Goal: Information Seeking & Learning: Understand process/instructions

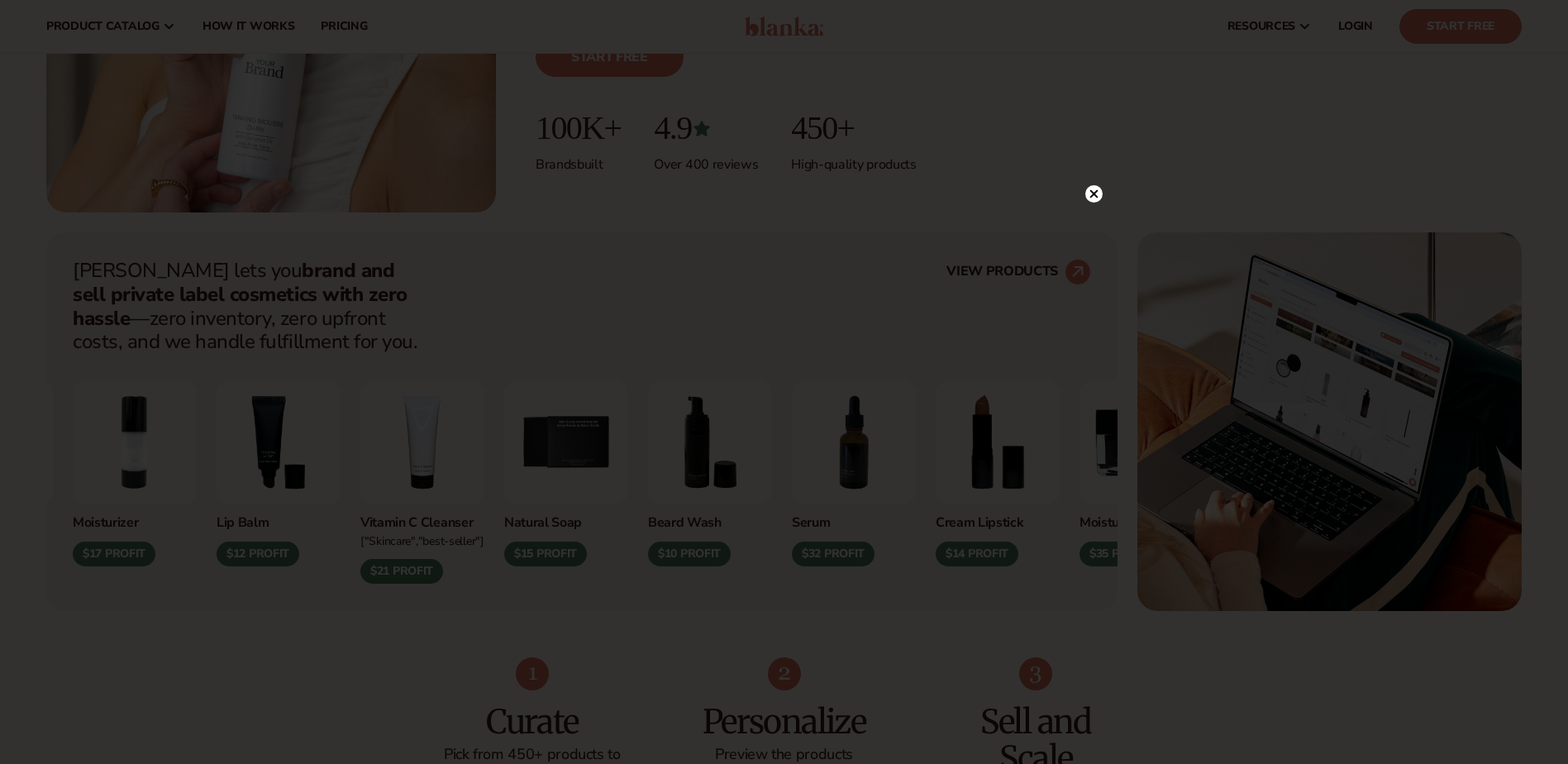
scroll to position [413, 0]
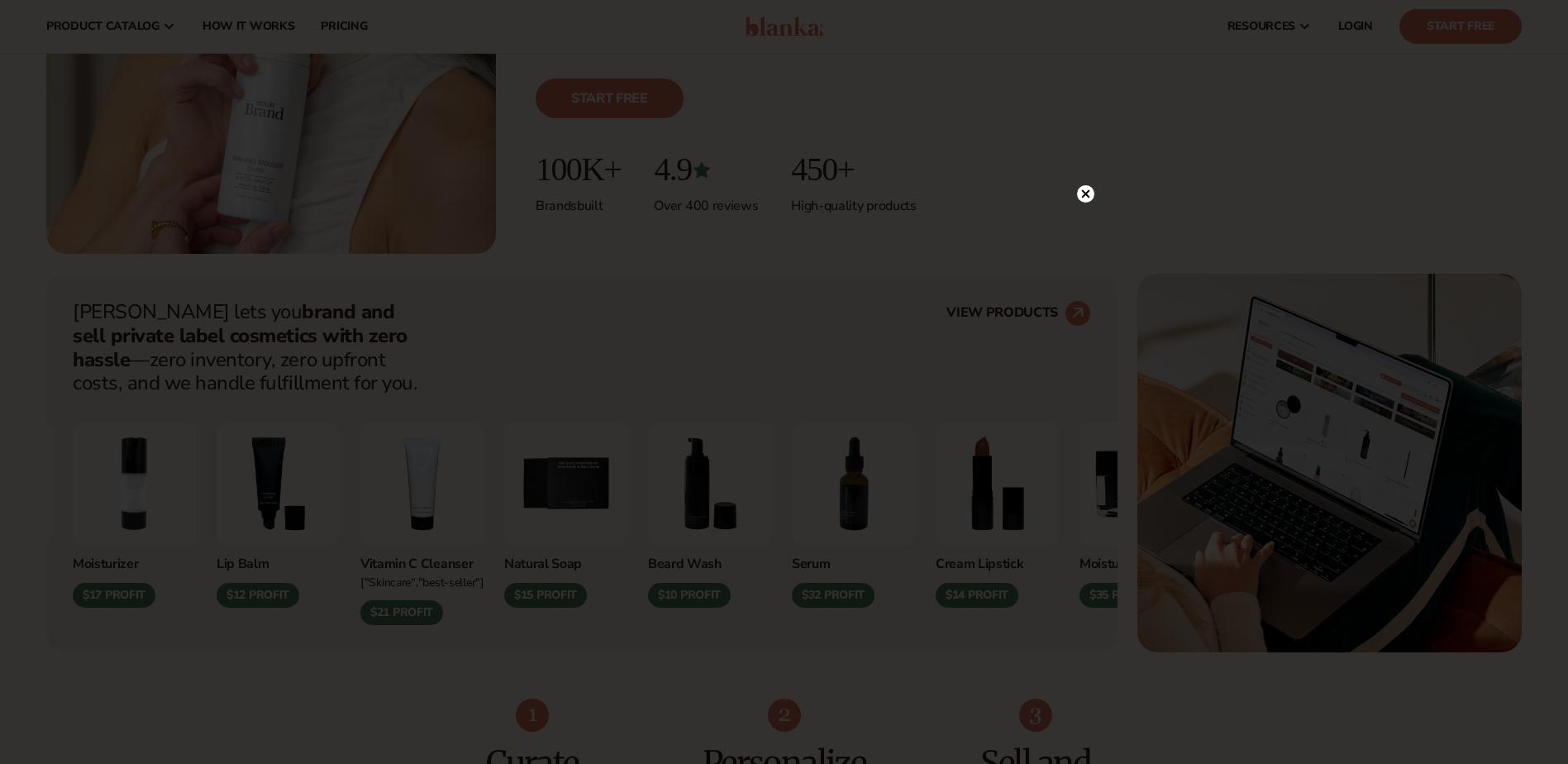
click at [1414, 150] on div at bounding box center [784, 382] width 1568 height 764
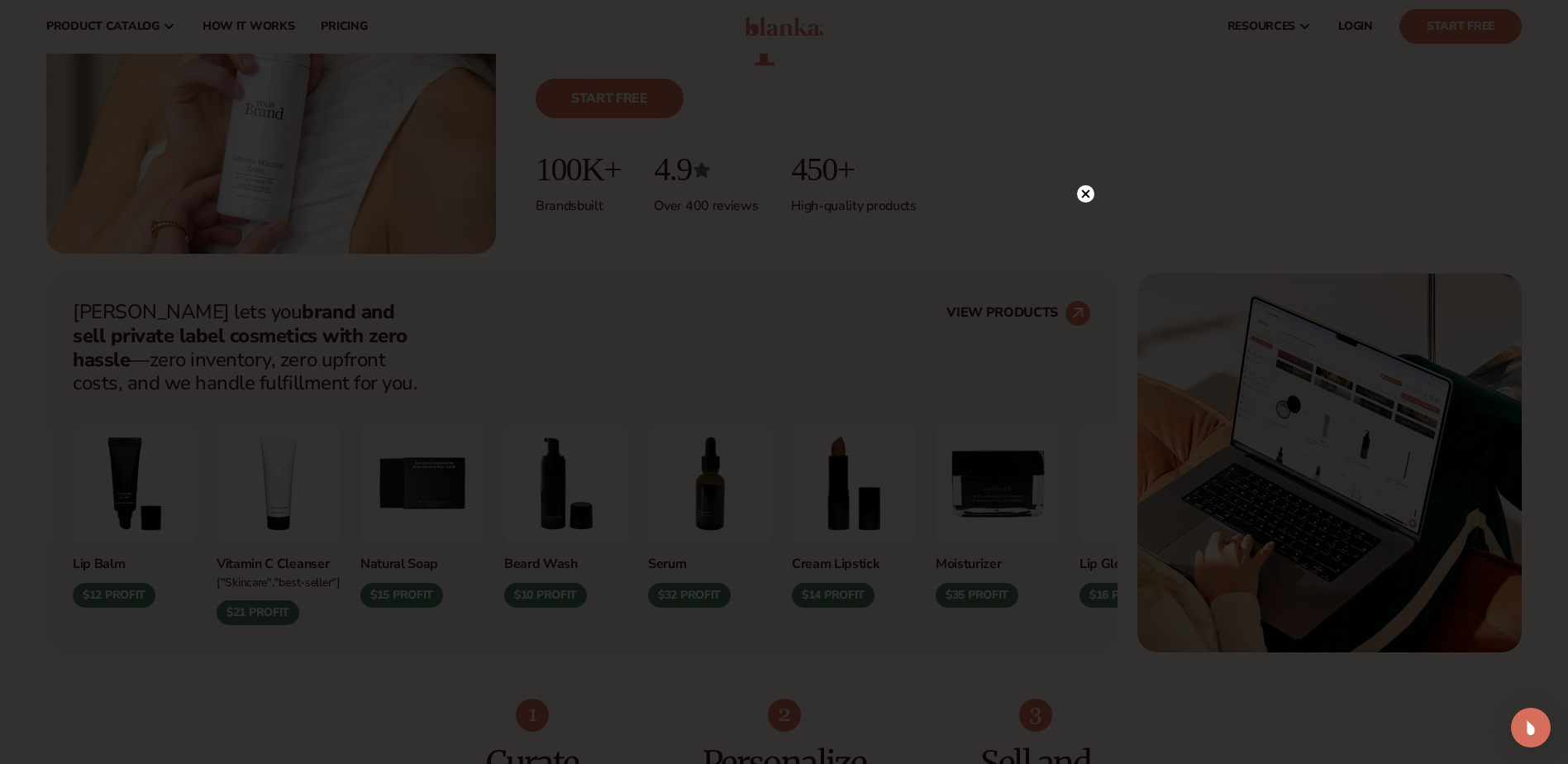
click at [1085, 194] on icon at bounding box center [1085, 193] width 17 height 17
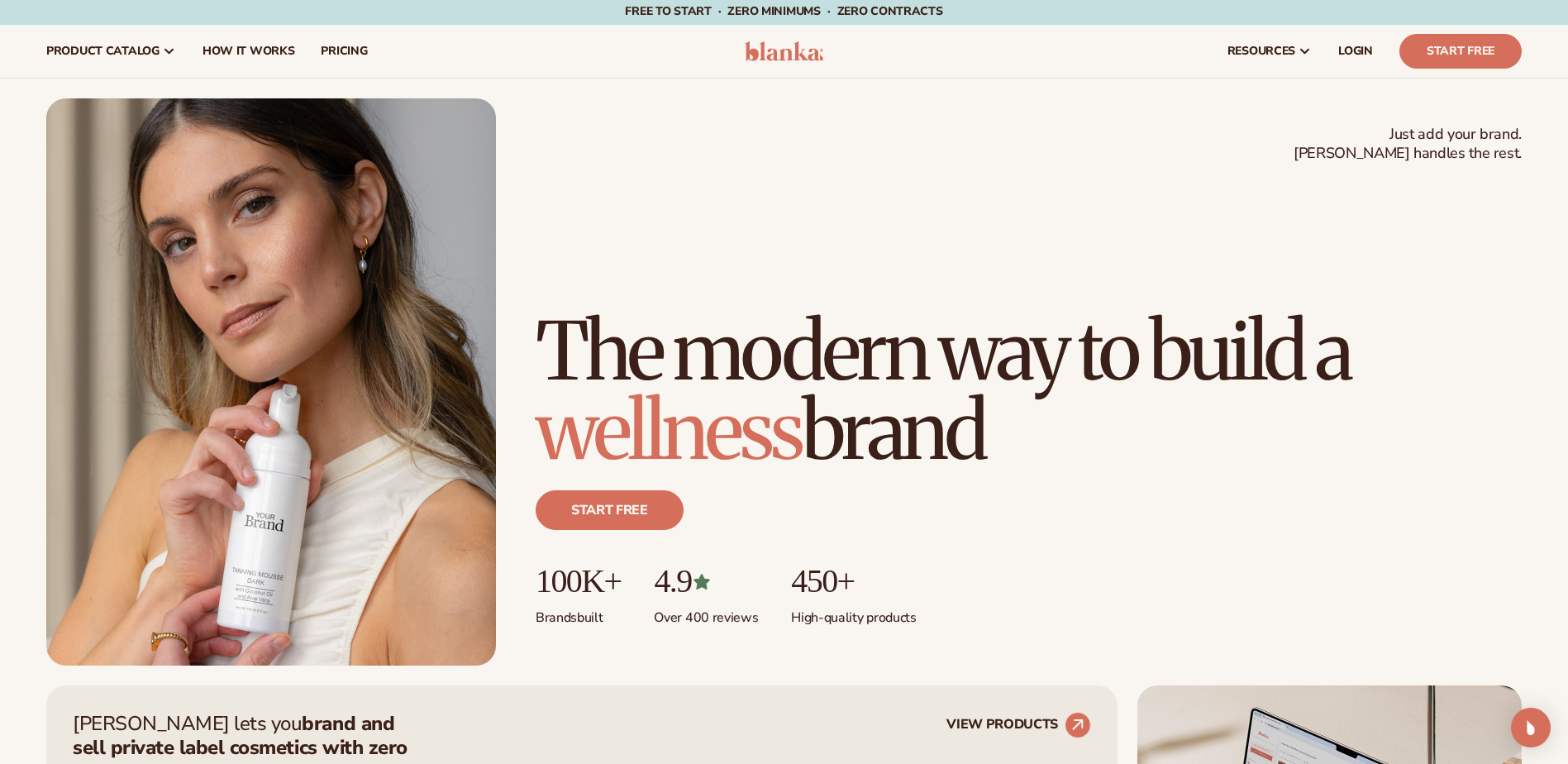
scroll to position [0, 0]
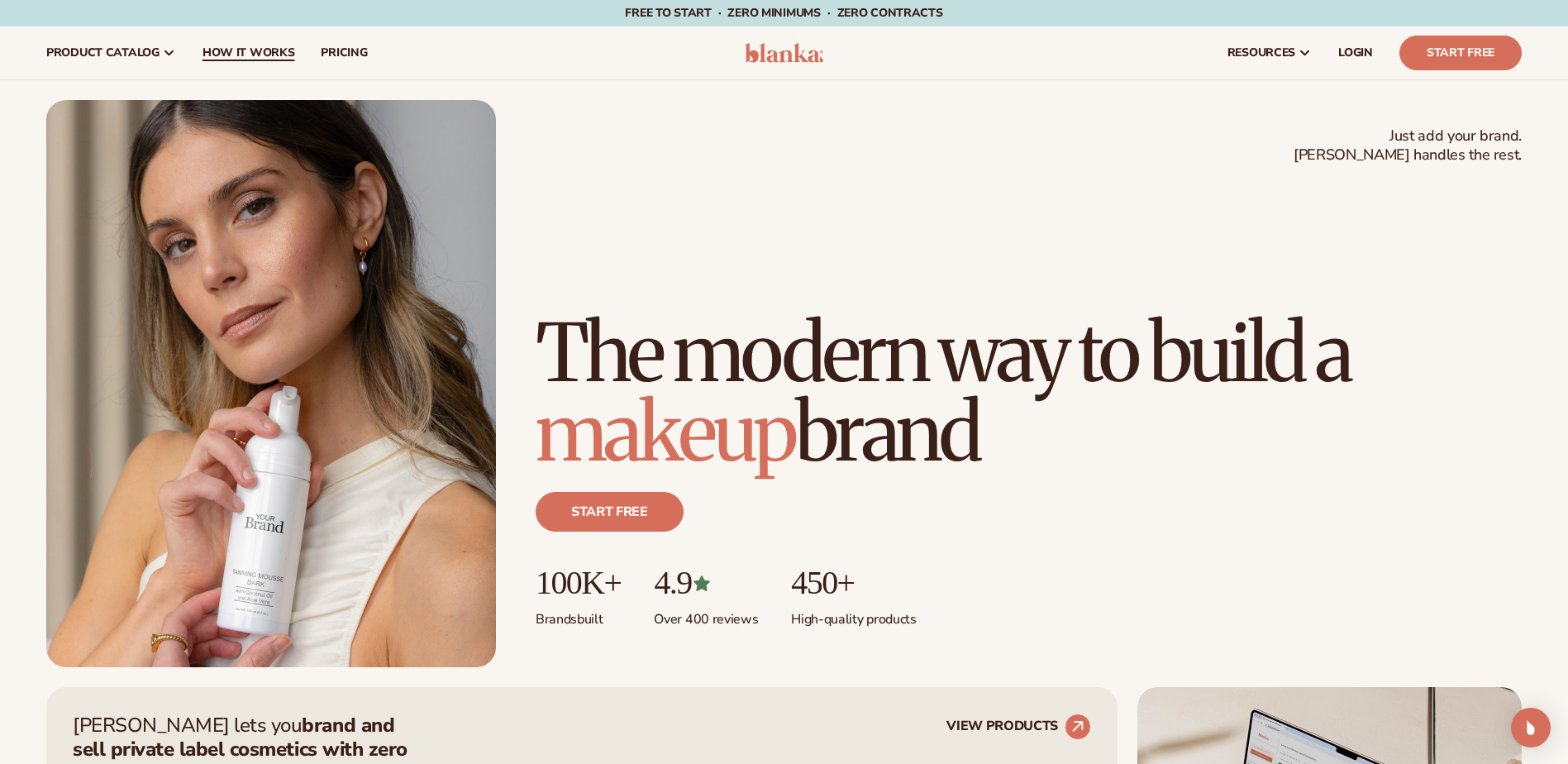
click at [265, 50] on span "How It Works" at bounding box center [249, 53] width 92 height 14
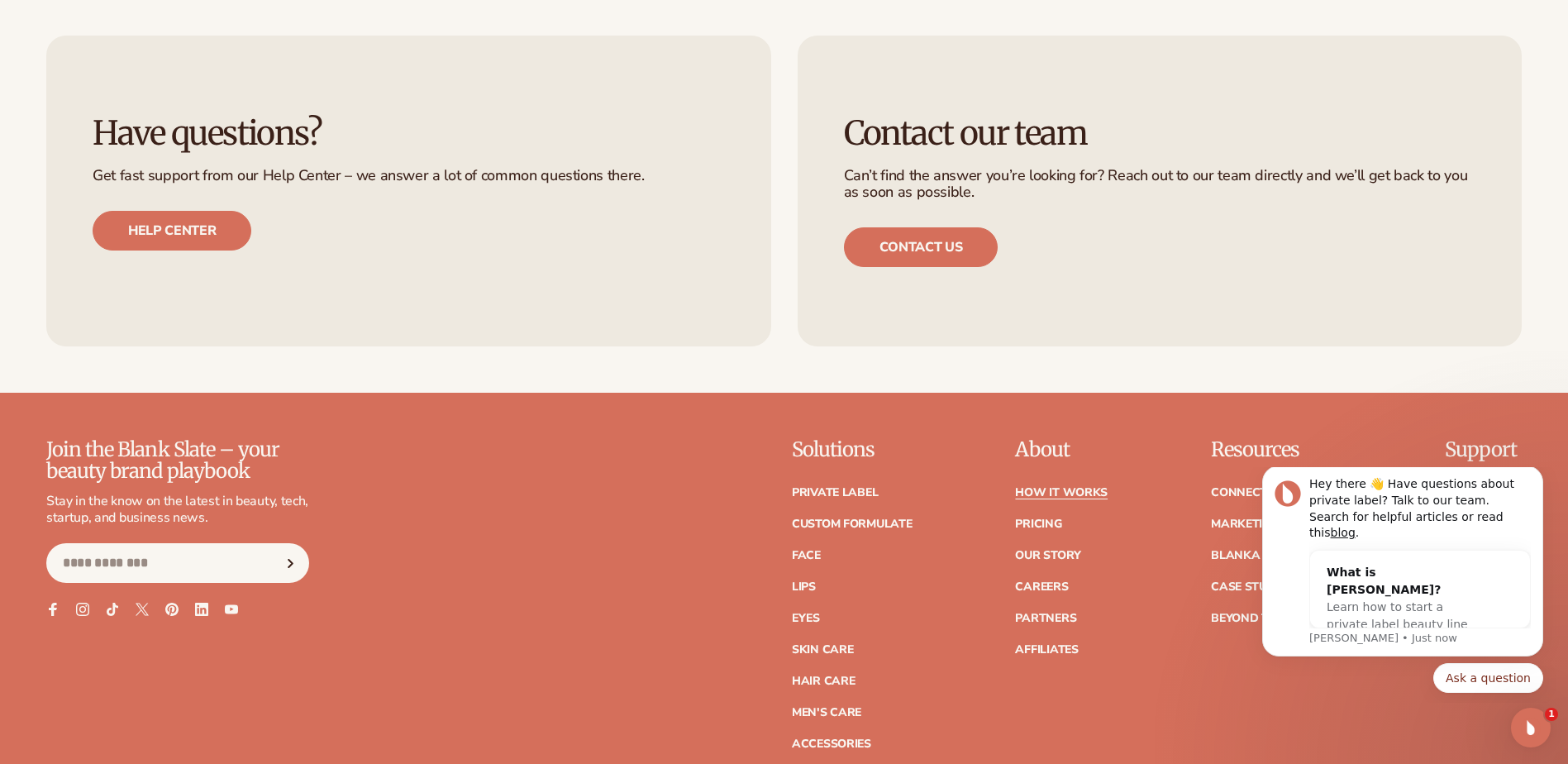
scroll to position [4049, 0]
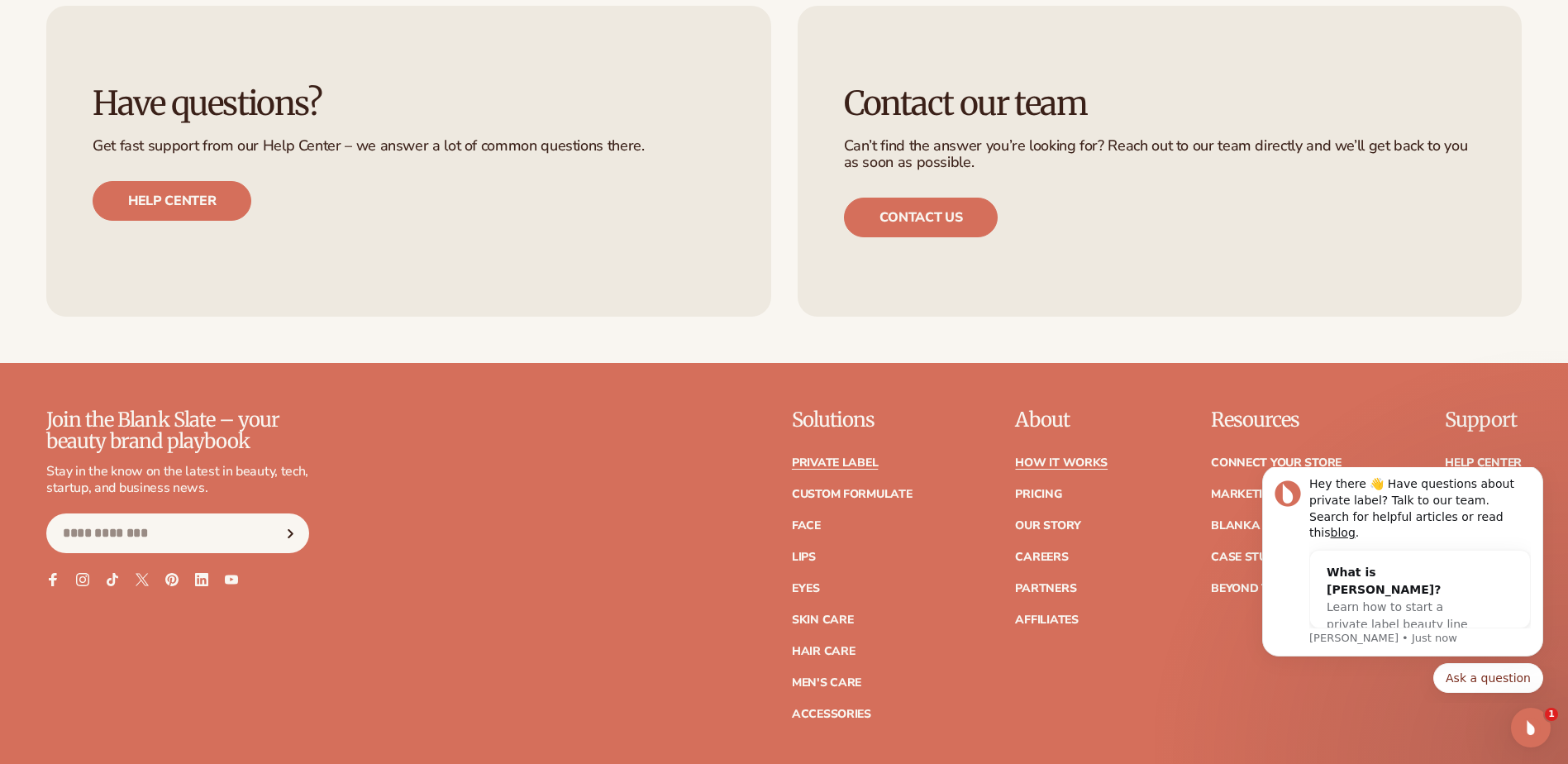
click at [837, 460] on link "Private label" at bounding box center [835, 463] width 86 height 12
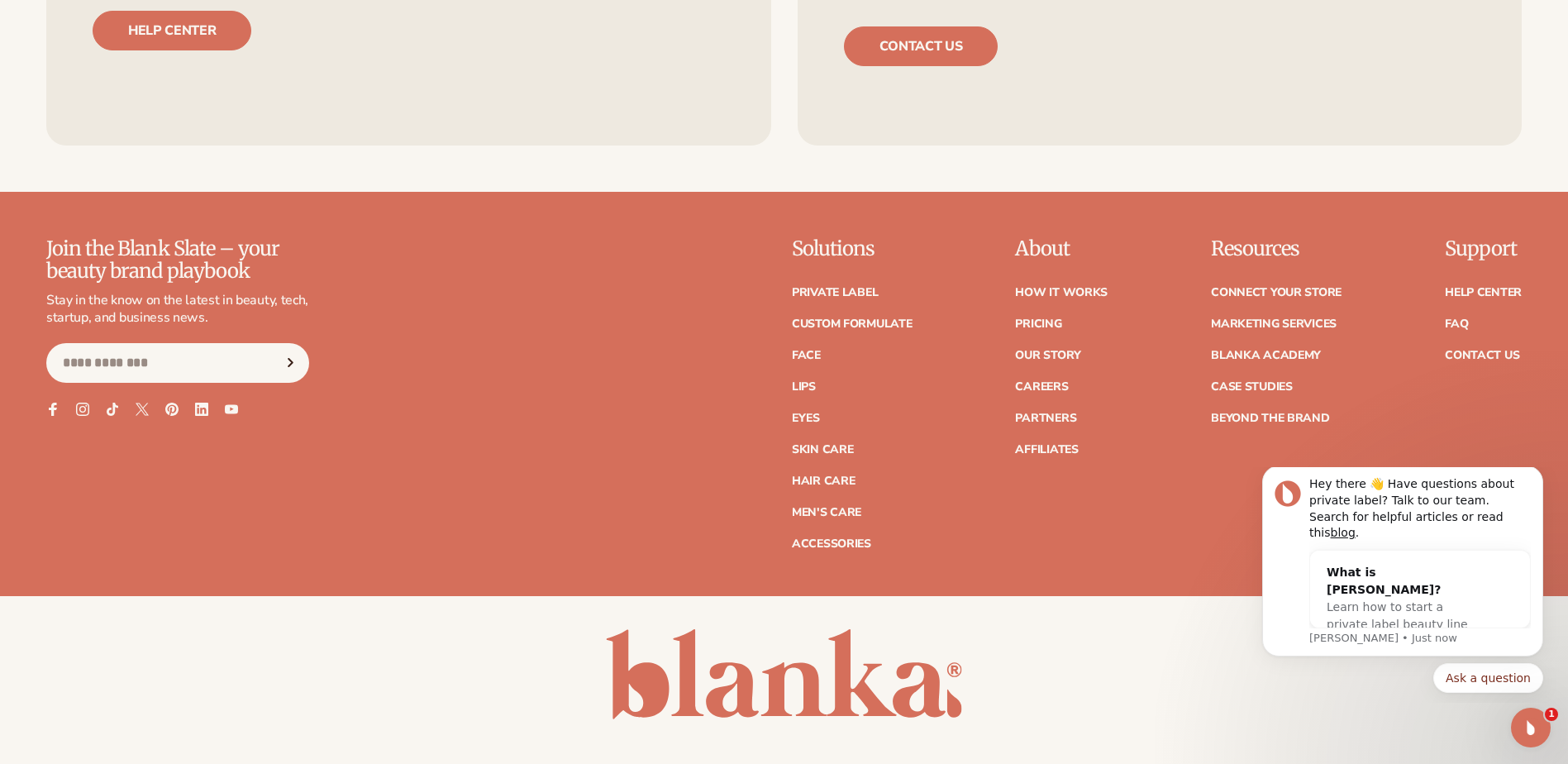
scroll to position [3250, 0]
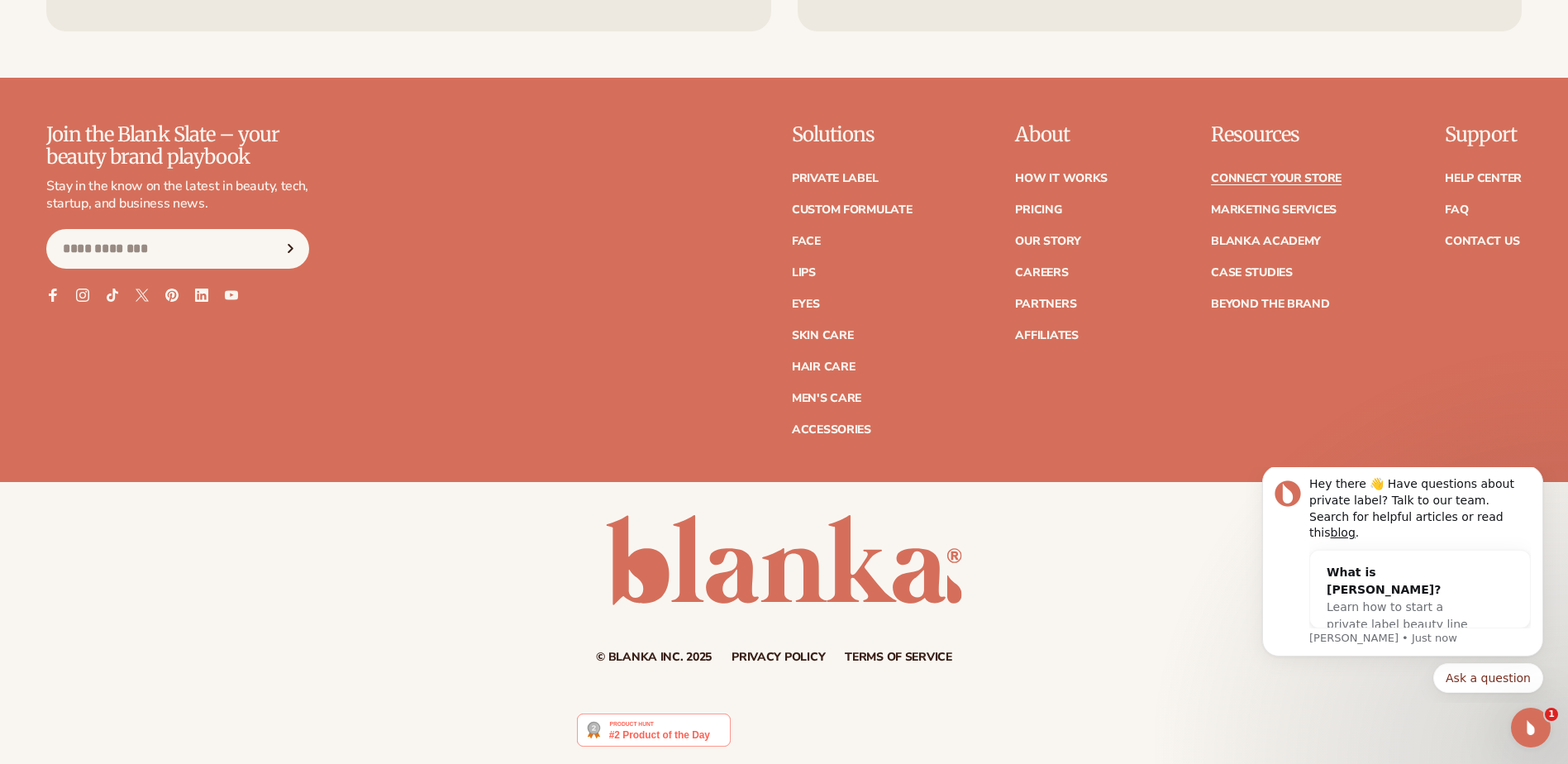
click at [1278, 177] on link "Connect your store" at bounding box center [1276, 178] width 130 height 12
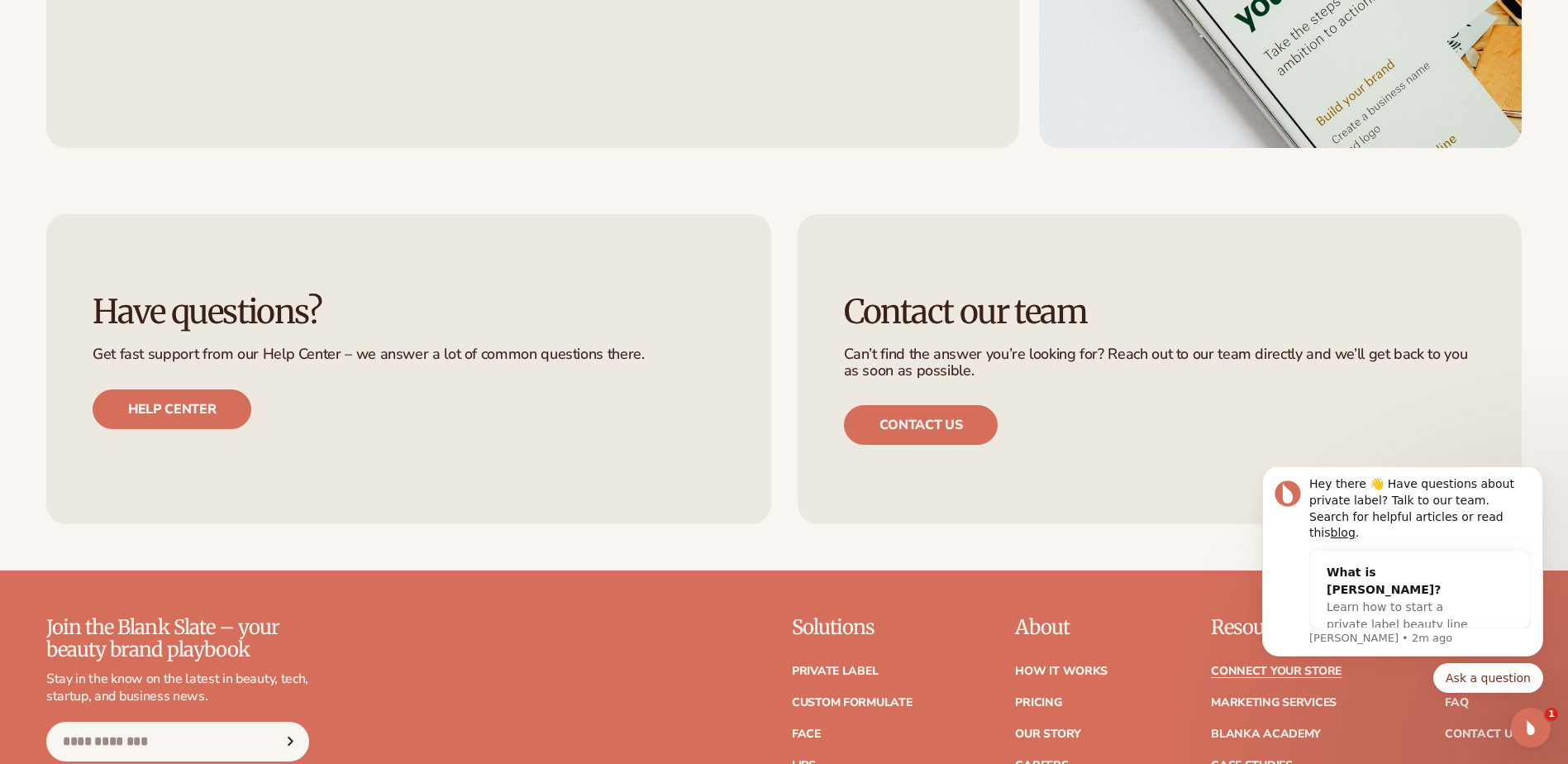
scroll to position [1818, 0]
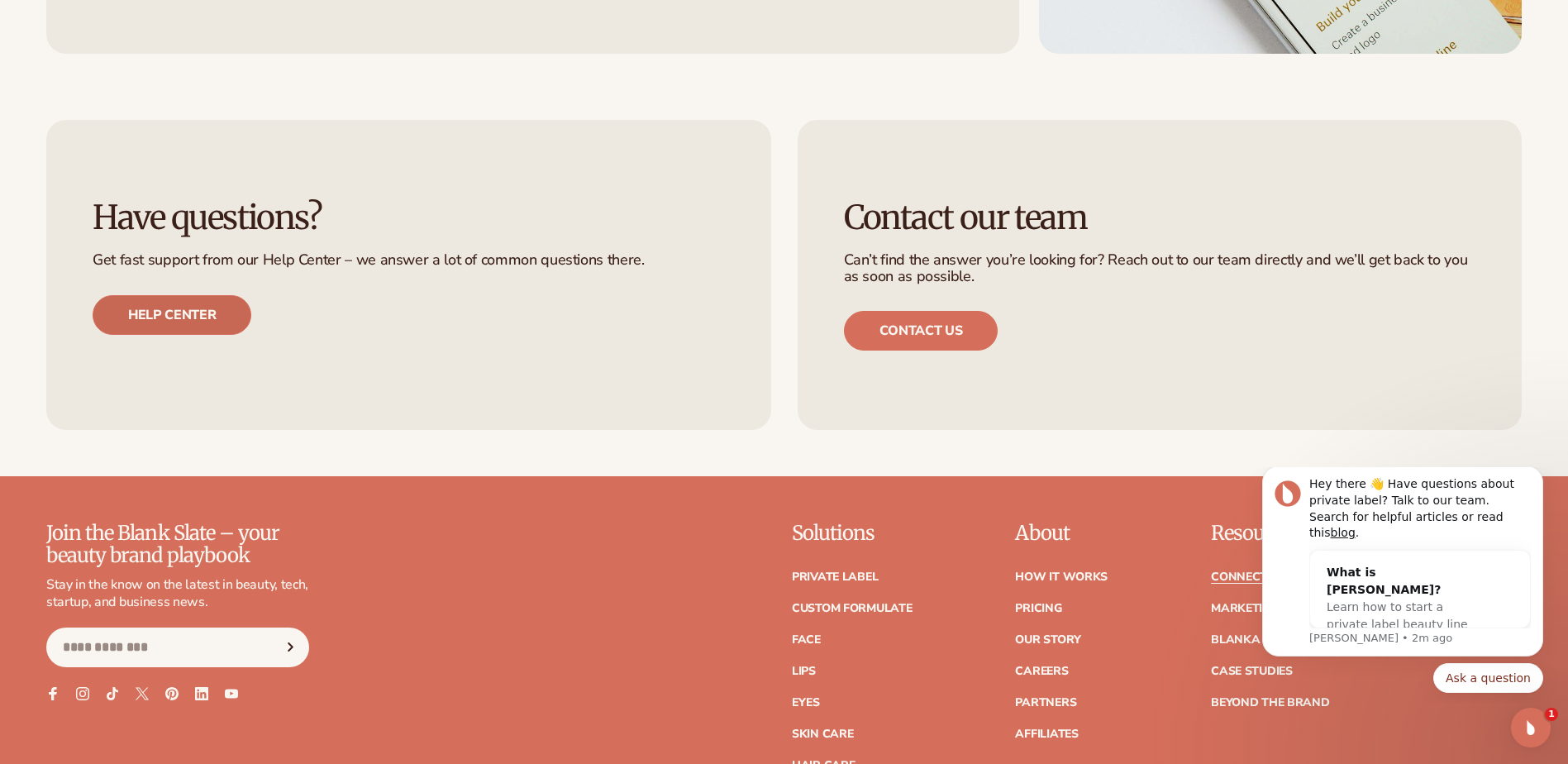
click at [198, 318] on link "Help center" at bounding box center [171, 315] width 158 height 40
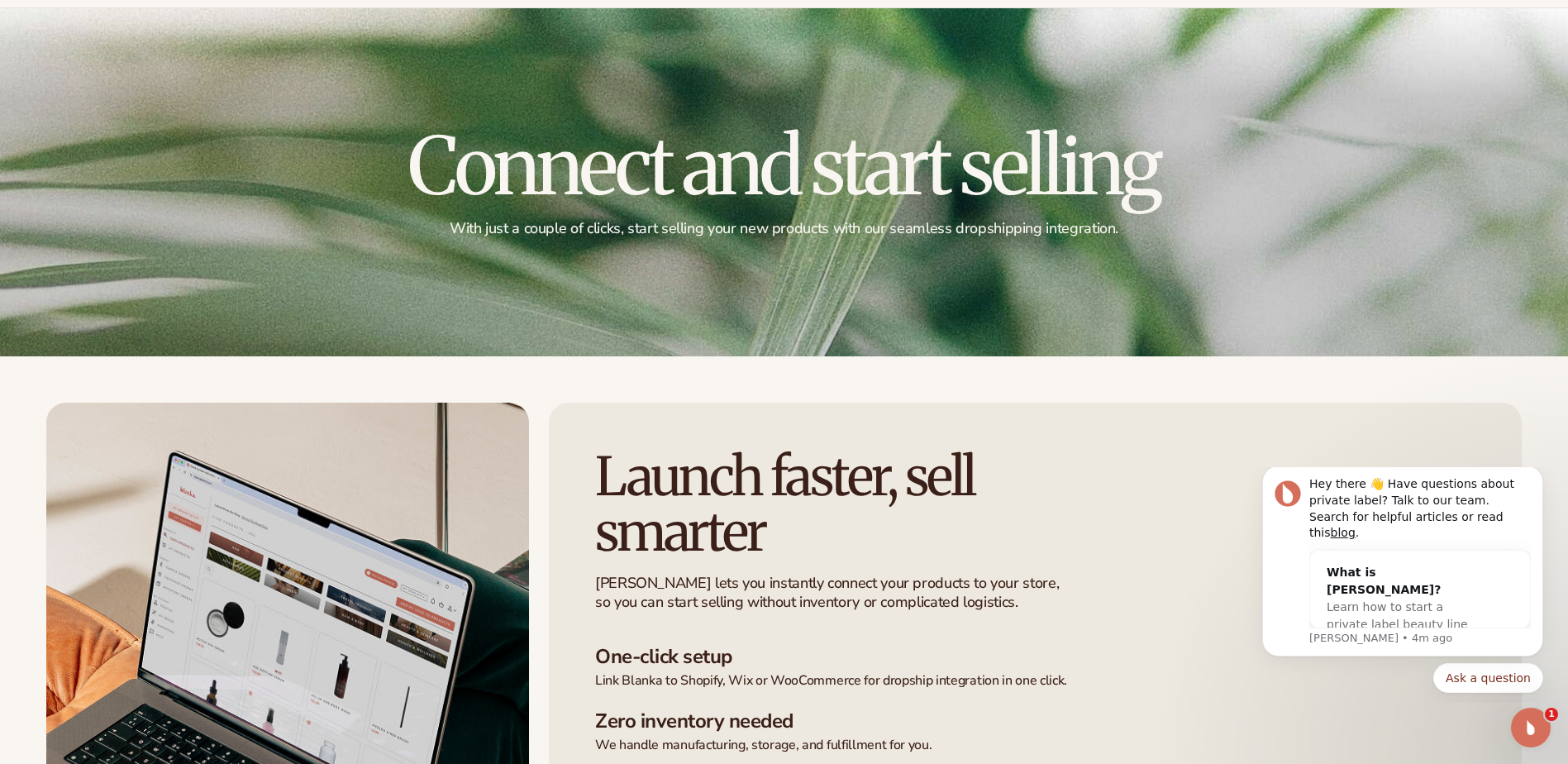
scroll to position [0, 0]
